Goal: Information Seeking & Learning: Learn about a topic

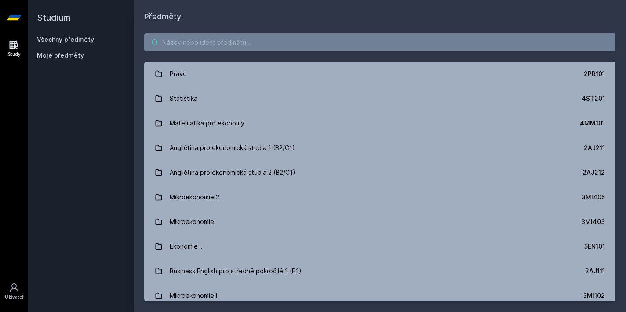
click at [268, 41] on input "search" at bounding box center [379, 42] width 471 height 18
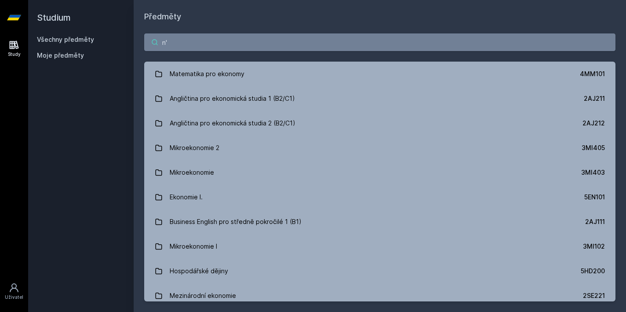
type input "n"
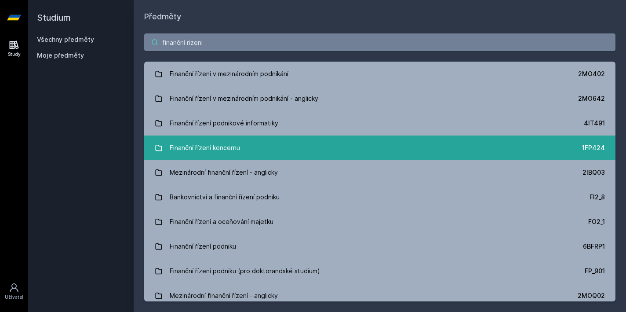
type input "finanční rizeni"
click at [278, 148] on link "Finanční řízení koncernu 1FP424" at bounding box center [379, 147] width 471 height 25
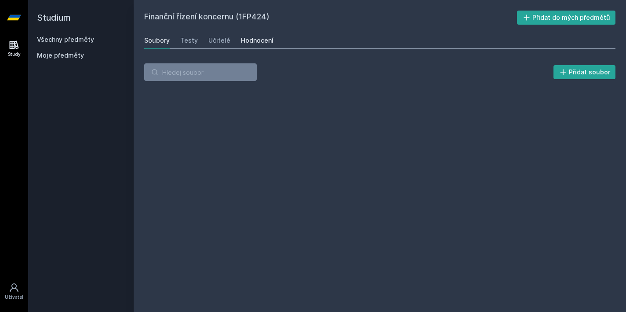
click at [249, 40] on div "Hodnocení" at bounding box center [257, 40] width 33 height 9
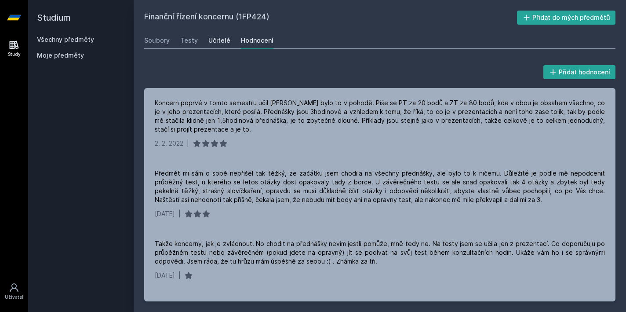
click at [222, 40] on div "Učitelé" at bounding box center [219, 40] width 22 height 9
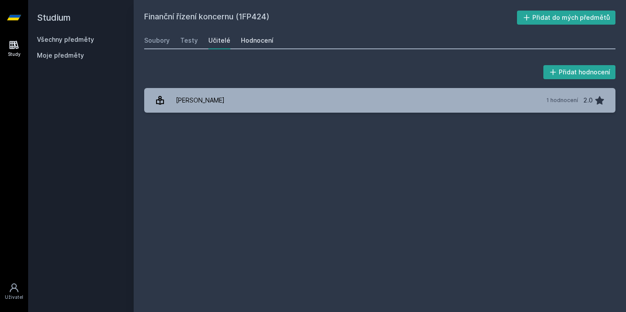
click at [257, 35] on link "Hodnocení" at bounding box center [257, 41] width 33 height 18
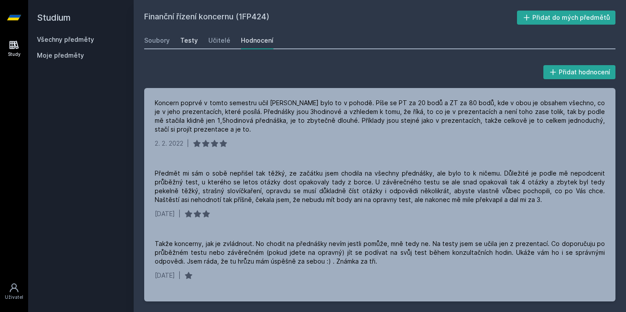
click at [187, 43] on div "Testy" at bounding box center [189, 40] width 18 height 9
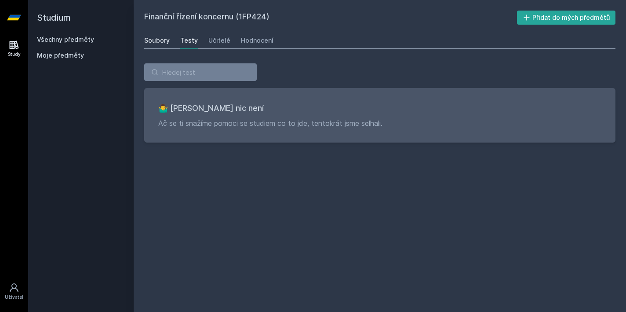
click at [165, 43] on div "Soubory" at bounding box center [157, 40] width 26 height 9
